Goal: Task Accomplishment & Management: Use online tool/utility

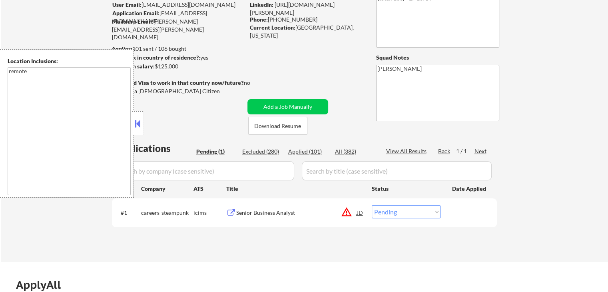
scroll to position [160, 0]
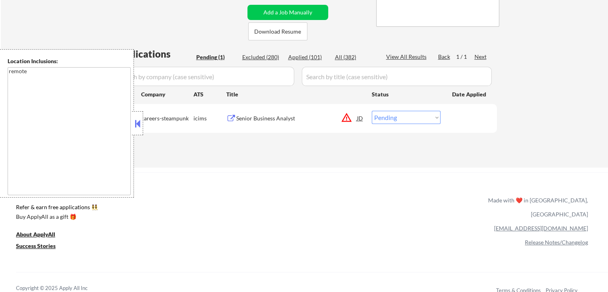
click at [272, 117] on div "Senior Business Analyst" at bounding box center [296, 118] width 121 height 8
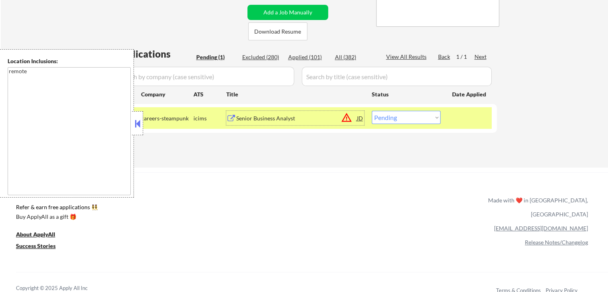
click at [135, 119] on button at bounding box center [137, 123] width 9 height 12
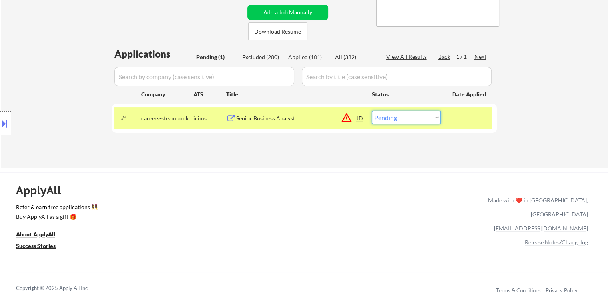
click at [406, 119] on select "Choose an option... Pending Applied Excluded (Questions) Excluded (Expired) Exc…" at bounding box center [406, 117] width 69 height 13
select select ""excluded__location_""
click at [372, 111] on select "Choose an option... Pending Applied Excluded (Questions) Excluded (Expired) Exc…" at bounding box center [406, 117] width 69 height 13
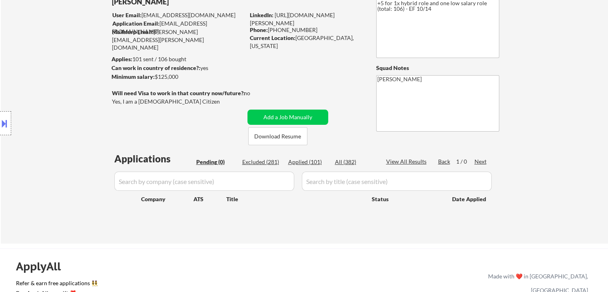
scroll to position [0, 0]
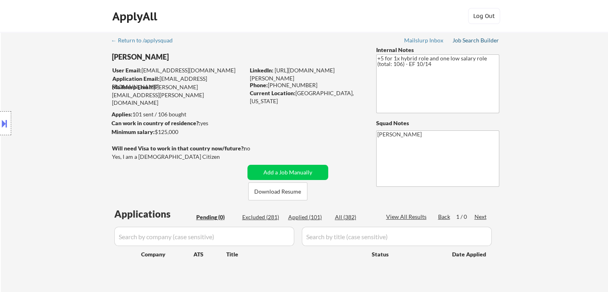
click at [472, 41] on div "Job Search Builder" at bounding box center [475, 41] width 47 height 6
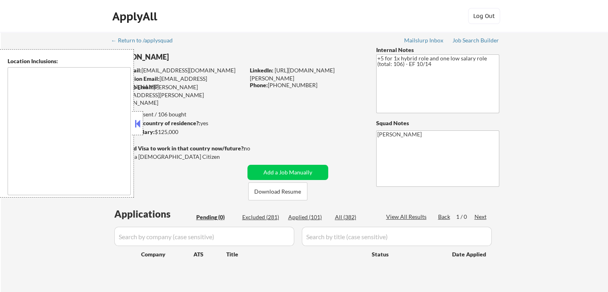
type textarea "remote"
